Goal: Find specific page/section: Locate item on page

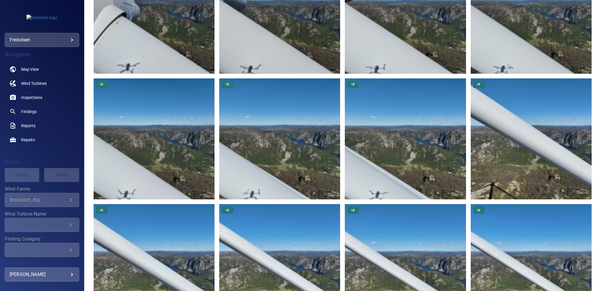
scroll to position [23, 0]
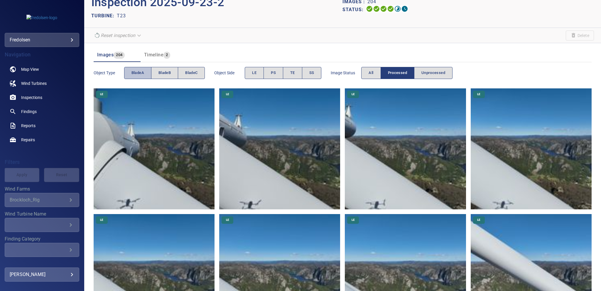
click at [143, 72] on span "bladeA" at bounding box center [137, 73] width 13 height 7
click at [308, 69] on button "SS" at bounding box center [312, 73] width 20 height 12
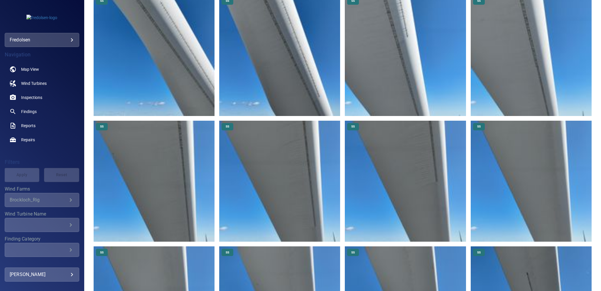
scroll to position [89, 0]
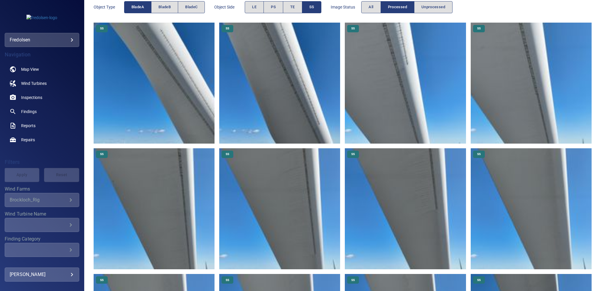
click at [148, 61] on img at bounding box center [154, 83] width 121 height 121
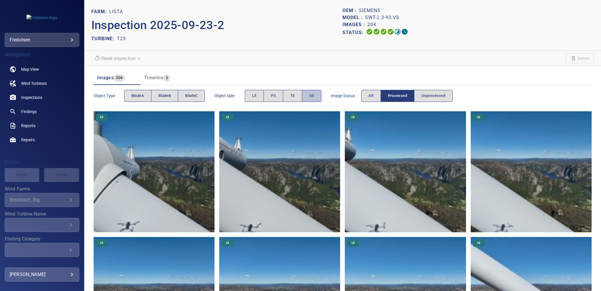
click at [312, 92] on button "SS" at bounding box center [312, 96] width 20 height 12
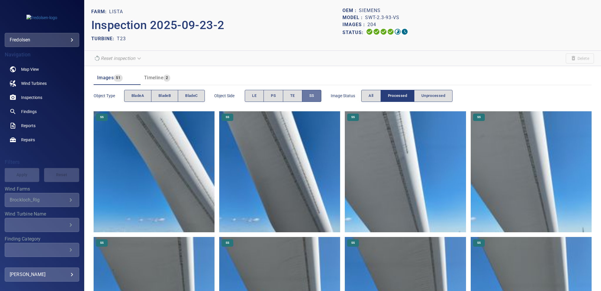
click at [312, 92] on button "SS" at bounding box center [312, 96] width 20 height 12
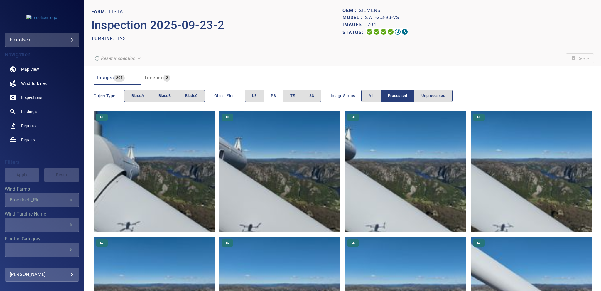
click at [274, 95] on span "PS" at bounding box center [273, 95] width 5 height 7
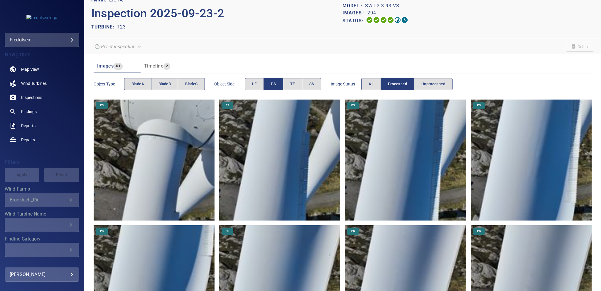
scroll to position [6, 0]
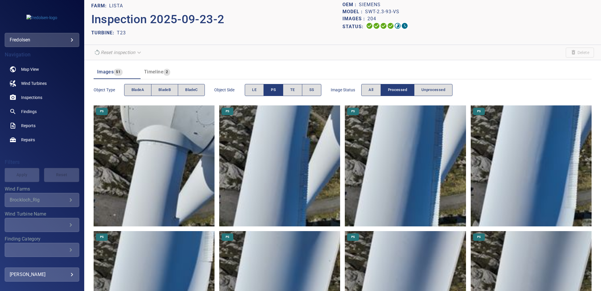
click at [510, 31] on div "OEM : Siemens Model : SWT-2.3-93-VS Images : 204 Status:" at bounding box center [467, 19] width 251 height 36
click at [273, 91] on span "PS" at bounding box center [273, 90] width 5 height 7
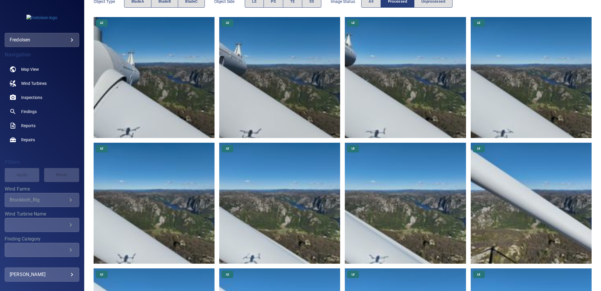
scroll to position [143, 0]
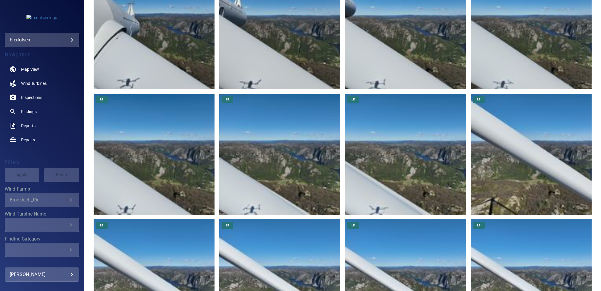
click at [276, 160] on img at bounding box center [279, 154] width 121 height 121
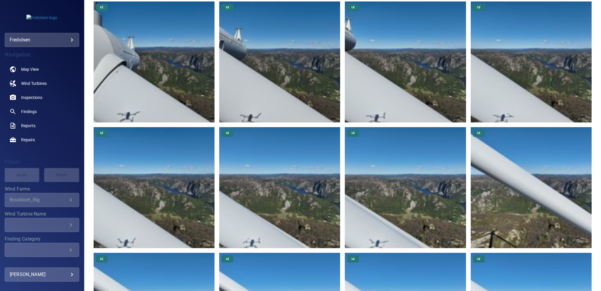
scroll to position [207, 0]
